Goal: Transaction & Acquisition: Purchase product/service

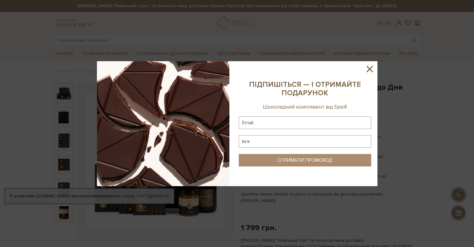
click at [368, 71] on icon at bounding box center [369, 69] width 11 height 11
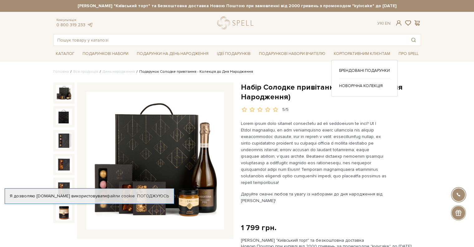
click at [357, 67] on div "Брендовані подарунки Новорічна колекція" at bounding box center [364, 78] width 66 height 36
click at [357, 68] on link "Брендовані подарунки" at bounding box center [364, 71] width 51 height 6
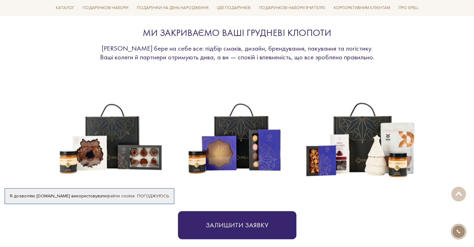
scroll to position [156, 0]
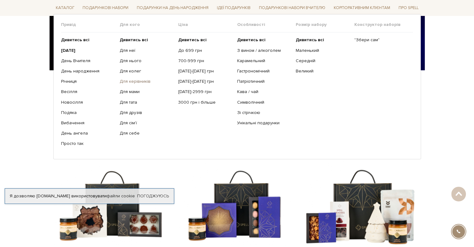
click at [131, 79] on link "Для керівників" at bounding box center [147, 82] width 54 height 6
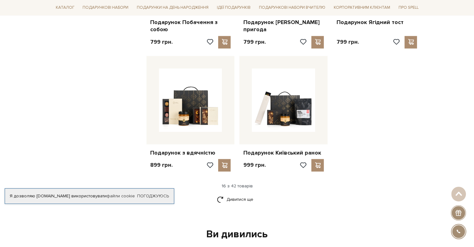
scroll to position [748, 0]
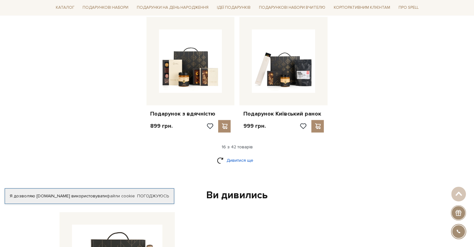
click at [235, 155] on link "Дивитися ще" at bounding box center [237, 160] width 41 height 11
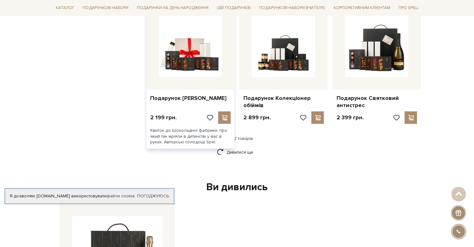
scroll to position [1465, 0]
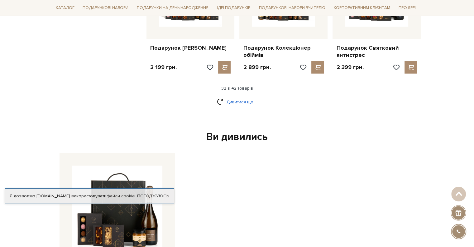
click at [236, 96] on link "Дивитися ще" at bounding box center [237, 101] width 41 height 11
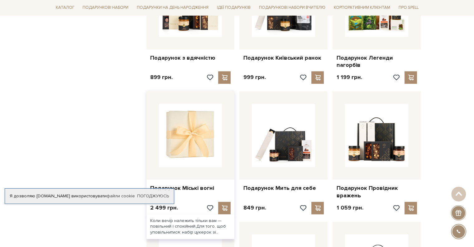
scroll to position [805, 0]
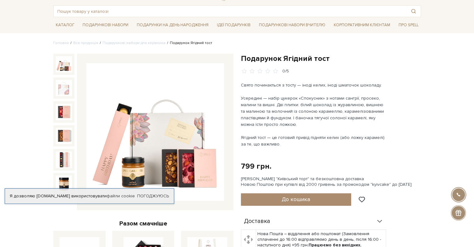
scroll to position [62, 0]
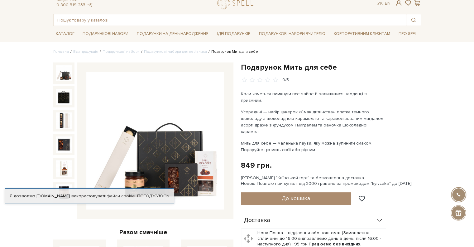
scroll to position [31, 0]
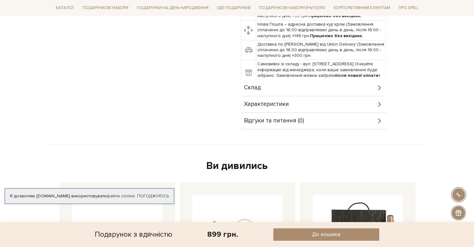
scroll to position [249, 0]
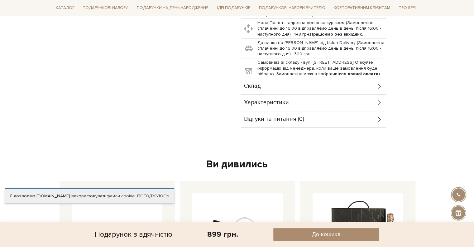
click at [289, 102] on div "Характеристики" at bounding box center [313, 102] width 145 height 16
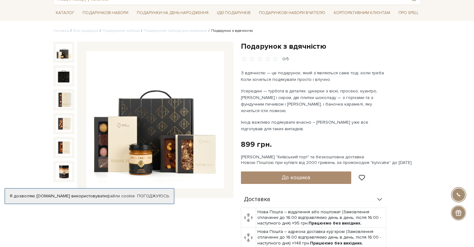
scroll to position [31, 0]
